Goal: Task Accomplishment & Management: Use online tool/utility

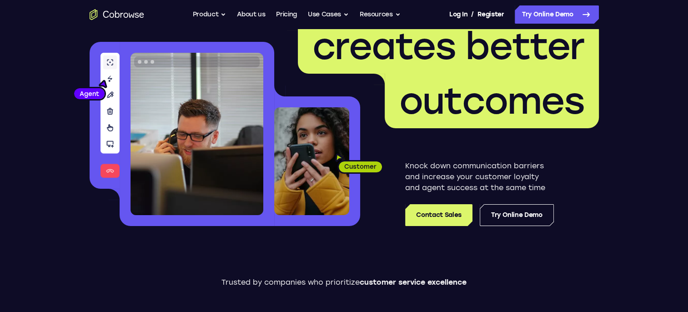
scroll to position [78, 0]
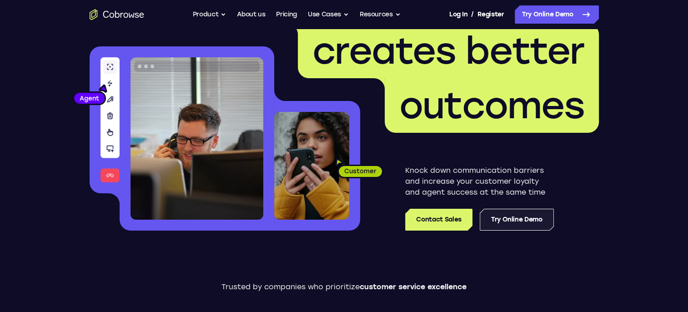
click at [500, 221] on link "Try Online Demo" at bounding box center [516, 220] width 74 height 22
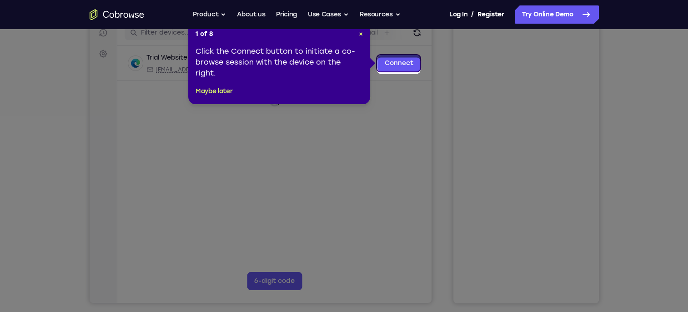
scroll to position [109, 0]
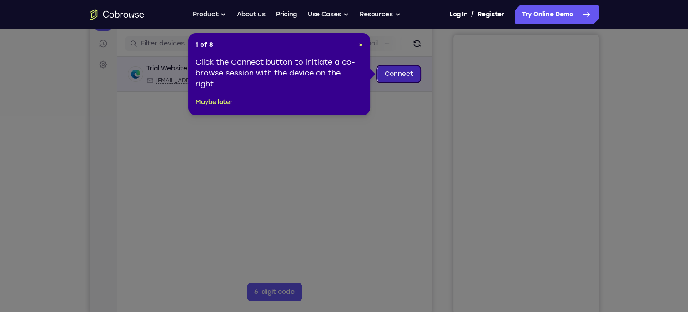
click at [397, 72] on link "Connect" at bounding box center [398, 74] width 43 height 16
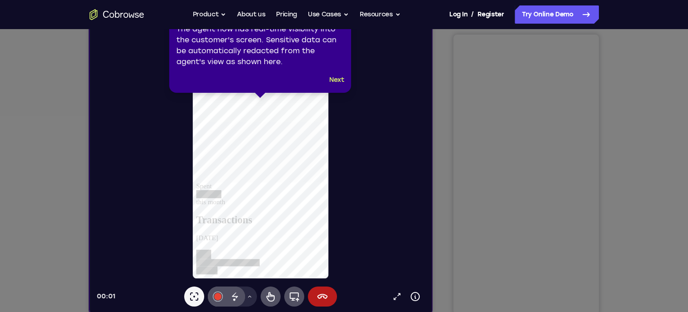
scroll to position [0, 0]
click at [333, 79] on button "Next" at bounding box center [336, 80] width 15 height 11
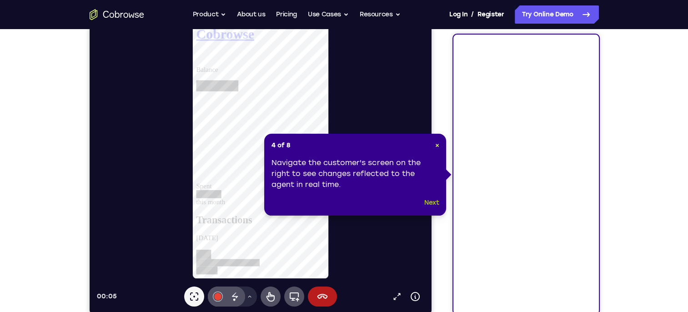
click at [434, 199] on button "Next" at bounding box center [431, 202] width 15 height 11
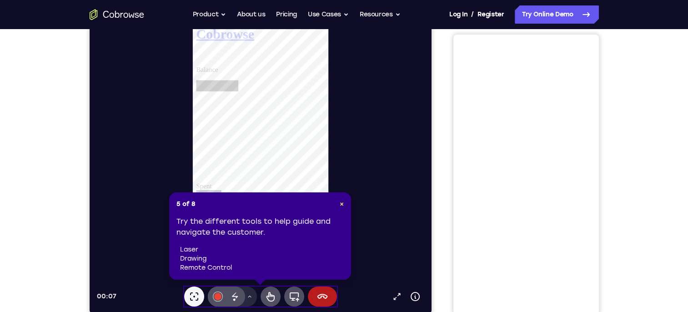
click at [344, 203] on div "5 of 8 × Try the different tools to help guide and navigate the customer. laser…" at bounding box center [260, 235] width 182 height 87
click at [343, 204] on span "×" at bounding box center [341, 204] width 4 height 8
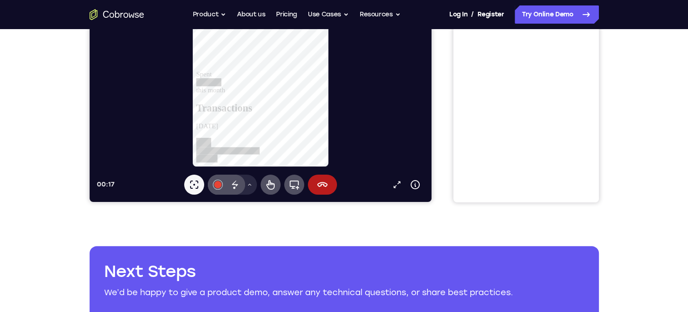
scroll to position [221, 0]
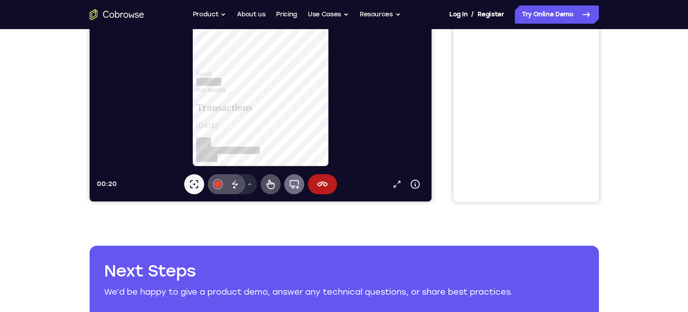
click at [293, 187] on icon at bounding box center [293, 184] width 11 height 11
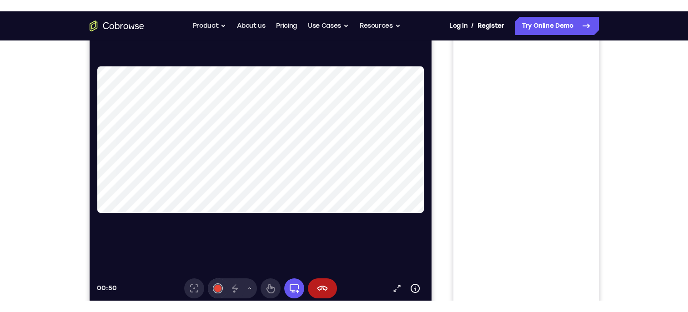
scroll to position [164, 0]
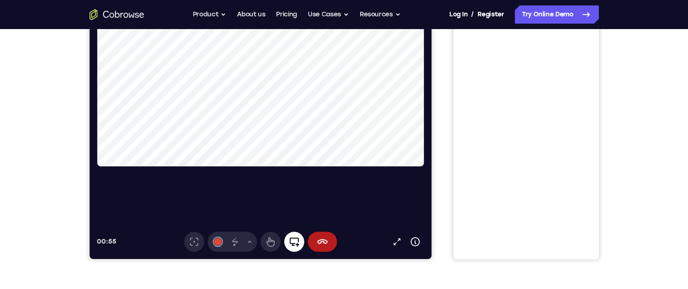
click at [298, 242] on icon at bounding box center [293, 241] width 11 height 11
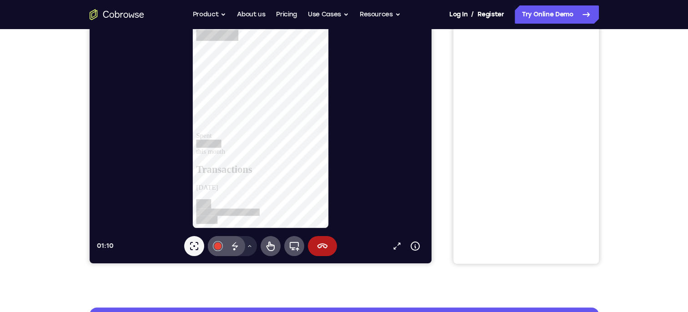
scroll to position [168, 0]
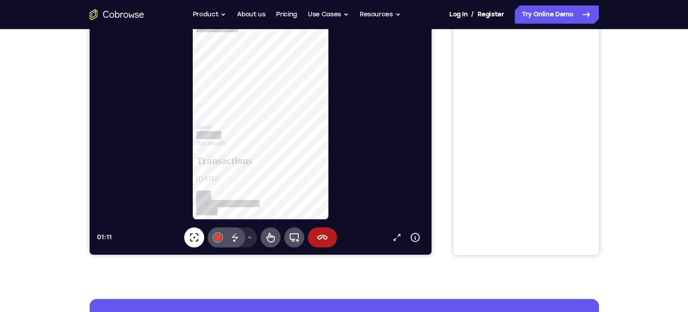
click at [195, 235] on icon at bounding box center [193, 237] width 11 height 11
